Goal: Information Seeking & Learning: Check status

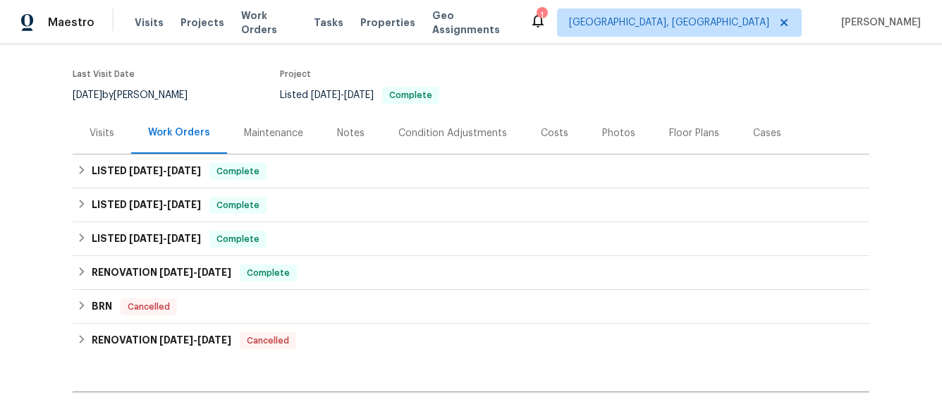
scroll to position [191, 0]
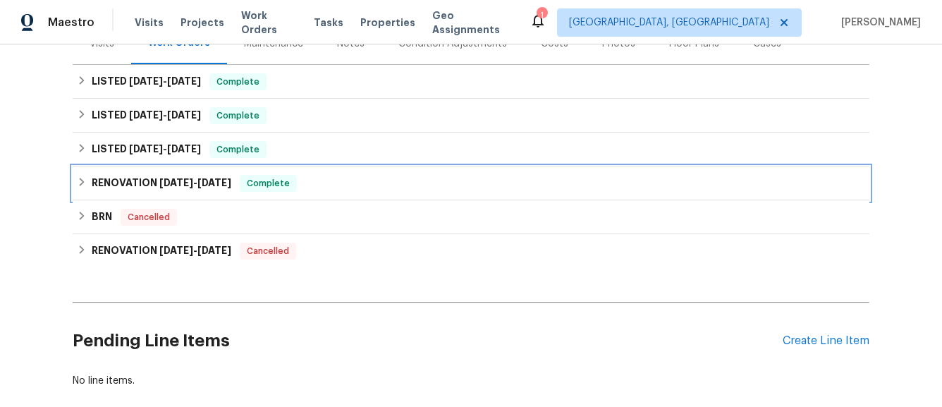
click at [85, 185] on icon at bounding box center [82, 182] width 10 height 10
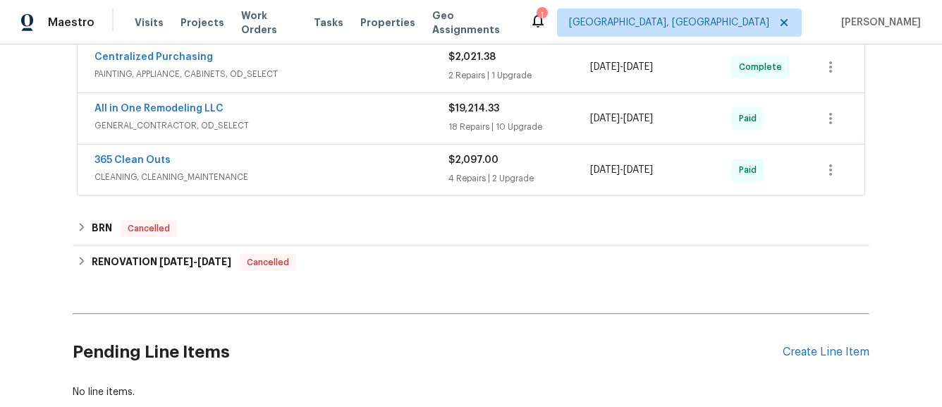
scroll to position [418, 0]
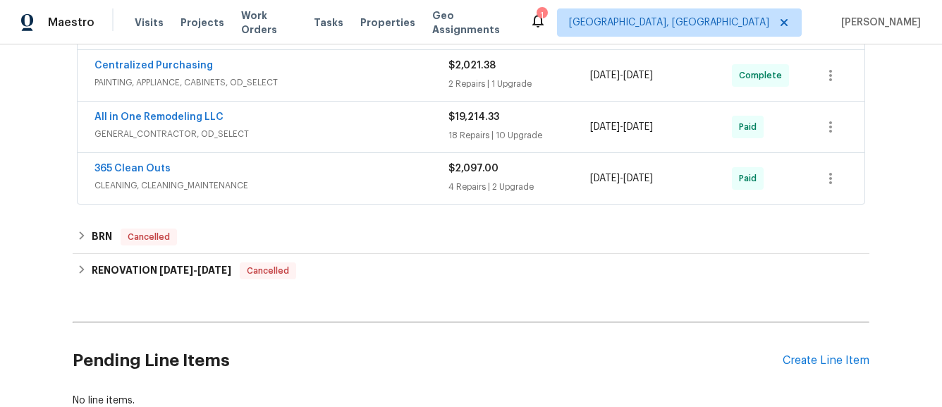
click at [376, 195] on div "365 Clean Outs CLEANING, CLEANING_MAINTENANCE" at bounding box center [271, 178] width 354 height 34
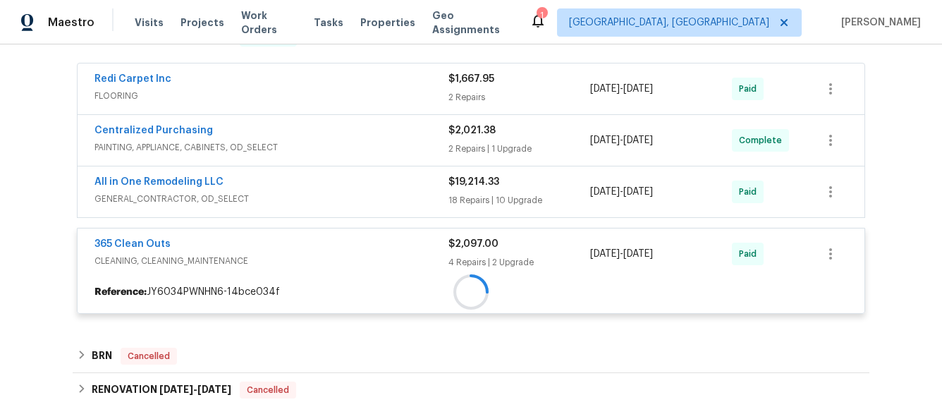
scroll to position [320, 0]
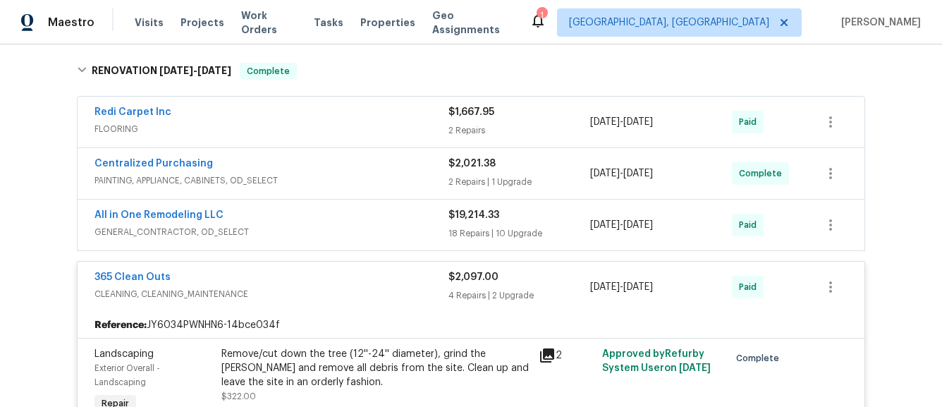
click at [369, 215] on div "All in One Remodeling LLC" at bounding box center [271, 216] width 354 height 17
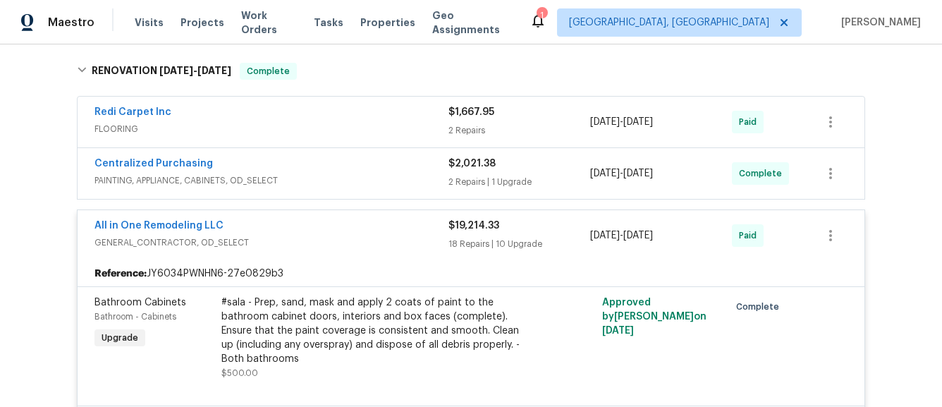
click at [359, 178] on span "PAINTING, APPLIANCE, CABINETS, OD_SELECT" at bounding box center [271, 180] width 354 height 14
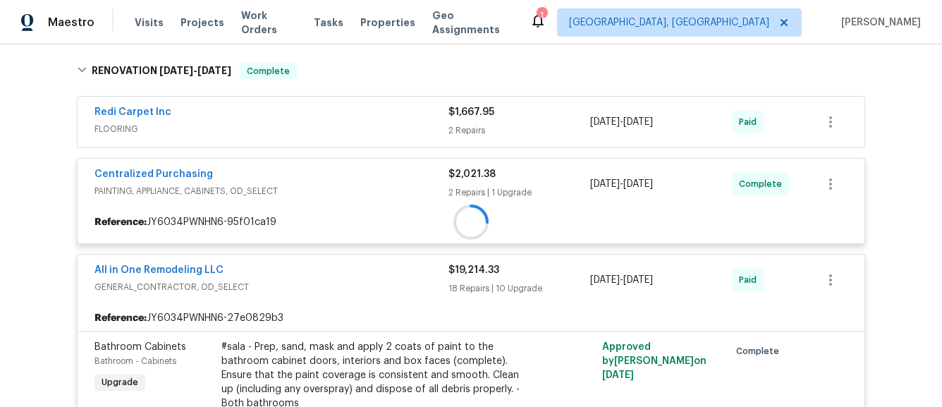
click at [358, 131] on span "FLOORING" at bounding box center [271, 129] width 354 height 14
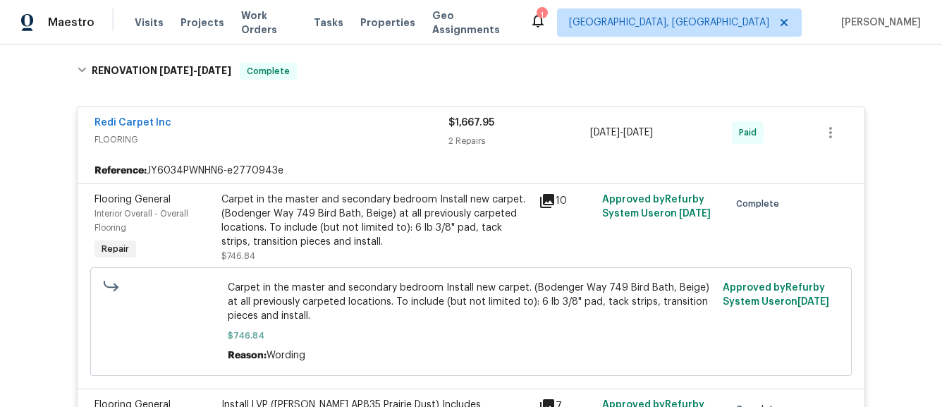
scroll to position [202, 0]
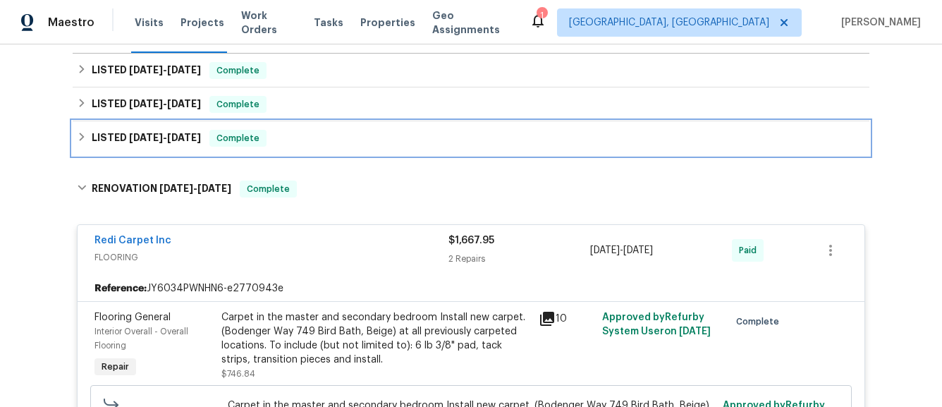
click at [221, 146] on div "Complete" at bounding box center [237, 138] width 57 height 17
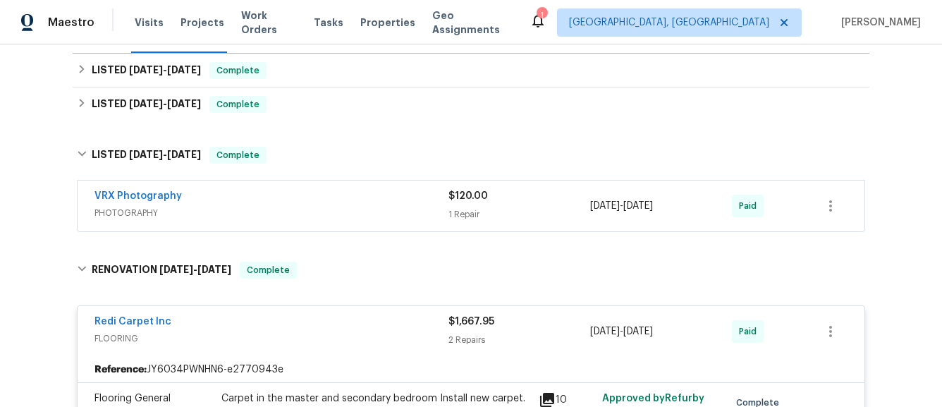
click at [376, 204] on div "VRX Photography" at bounding box center [271, 197] width 354 height 17
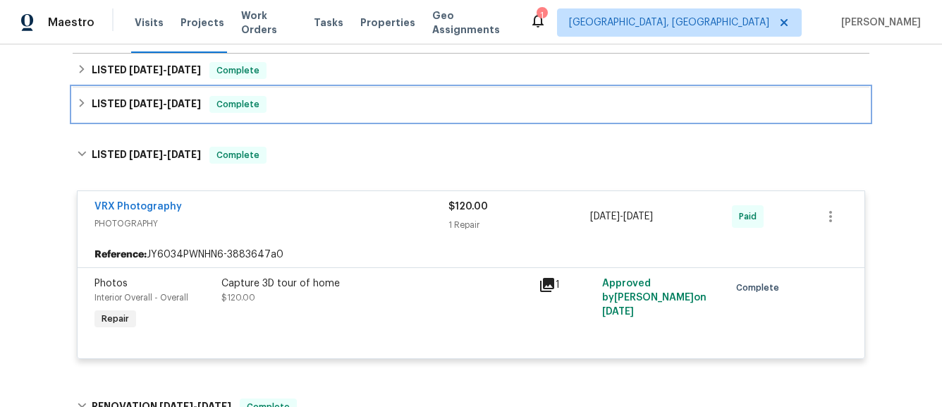
click at [190, 110] on h6 "LISTED [DATE] - [DATE]" at bounding box center [146, 104] width 109 height 17
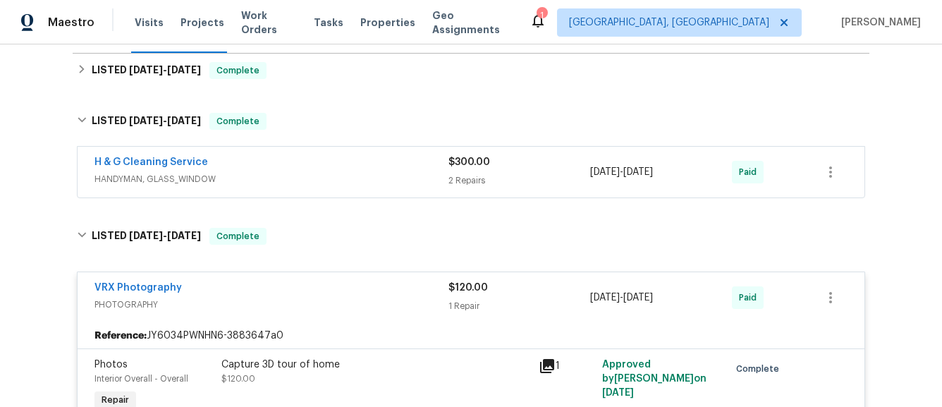
click at [345, 171] on div "H & G Cleaning Service" at bounding box center [271, 163] width 354 height 17
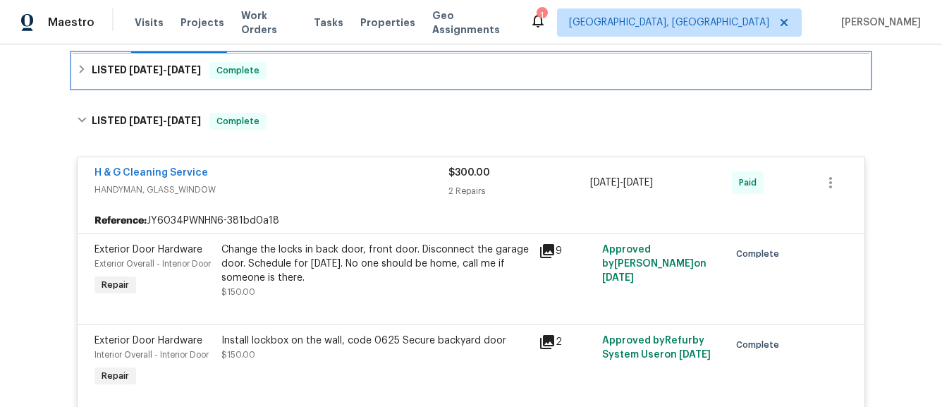
click at [169, 81] on div "LISTED [DATE] - [DATE] Complete" at bounding box center [471, 71] width 796 height 34
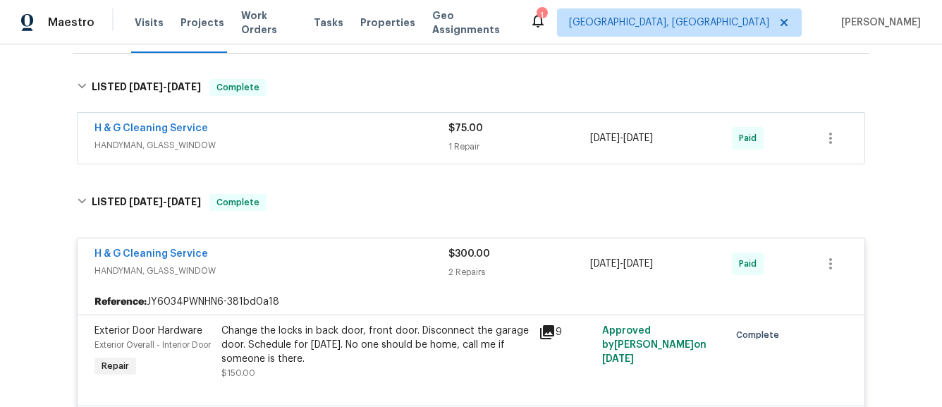
click at [348, 148] on span "HANDYMAN, GLASS_WINDOW" at bounding box center [271, 145] width 354 height 14
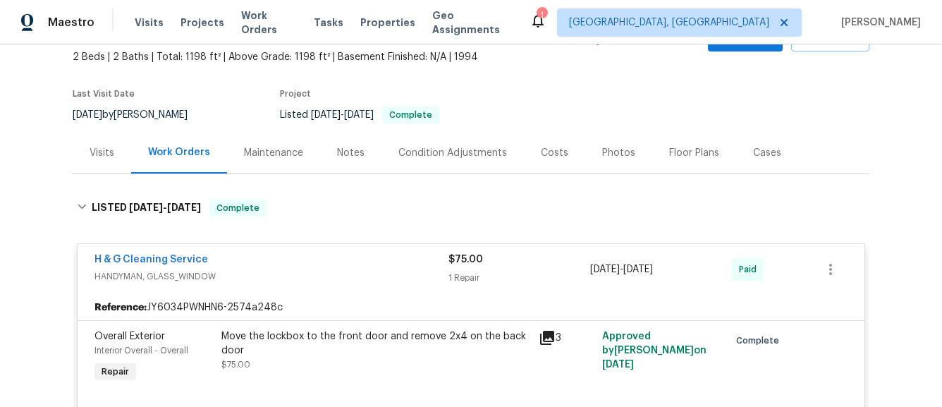
scroll to position [62, 0]
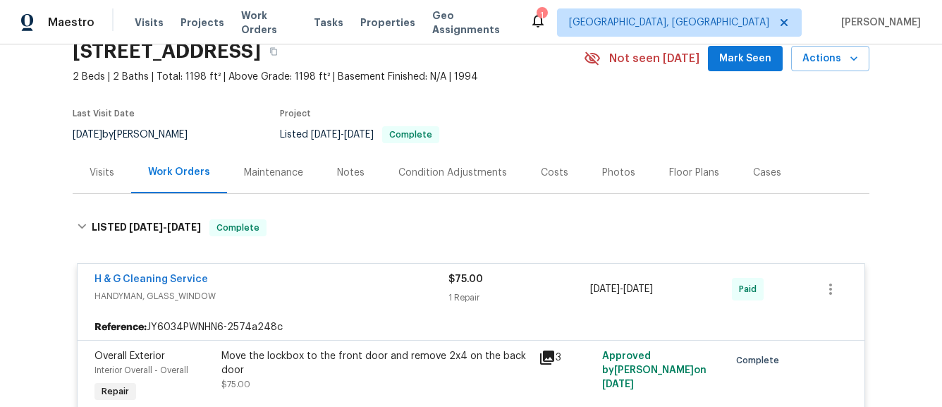
click at [340, 166] on div "Notes" at bounding box center [350, 173] width 27 height 14
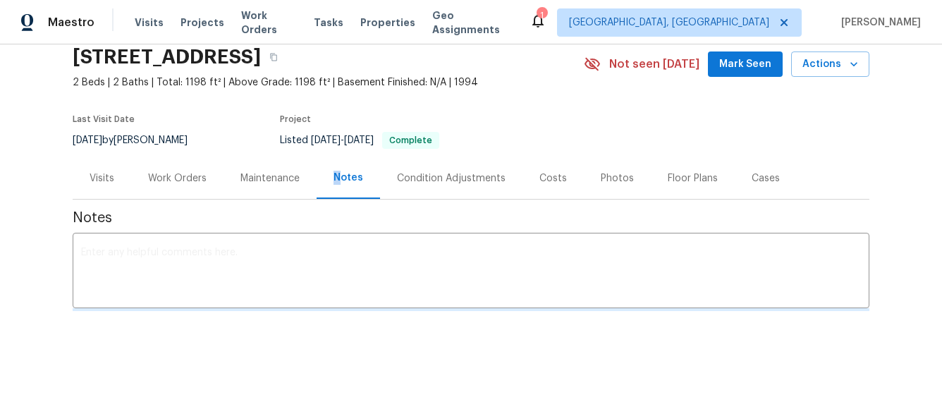
scroll to position [62, 0]
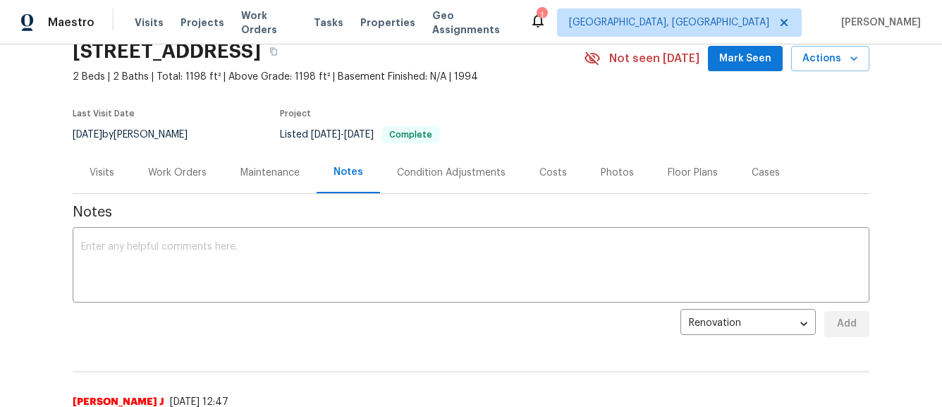
click at [114, 181] on div "Visits" at bounding box center [102, 173] width 59 height 42
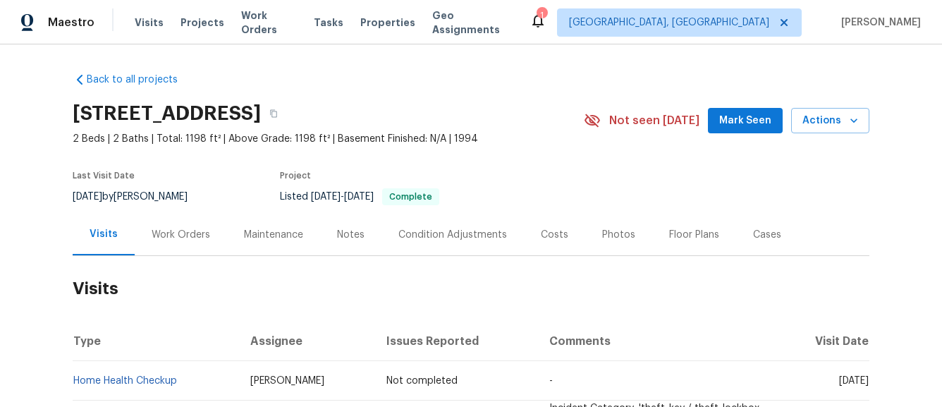
click at [340, 235] on div "Notes" at bounding box center [350, 235] width 27 height 14
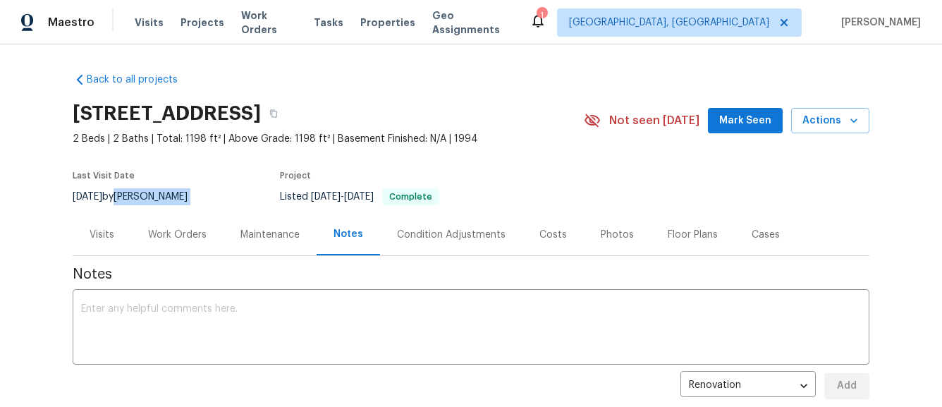
drag, startPoint x: 190, startPoint y: 198, endPoint x: 137, endPoint y: 198, distance: 53.6
click at [137, 198] on div "[DATE] by [PERSON_NAME]" at bounding box center [139, 196] width 132 height 17
copy div "[PERSON_NAME]"
